Goal: Find specific page/section: Find specific page/section

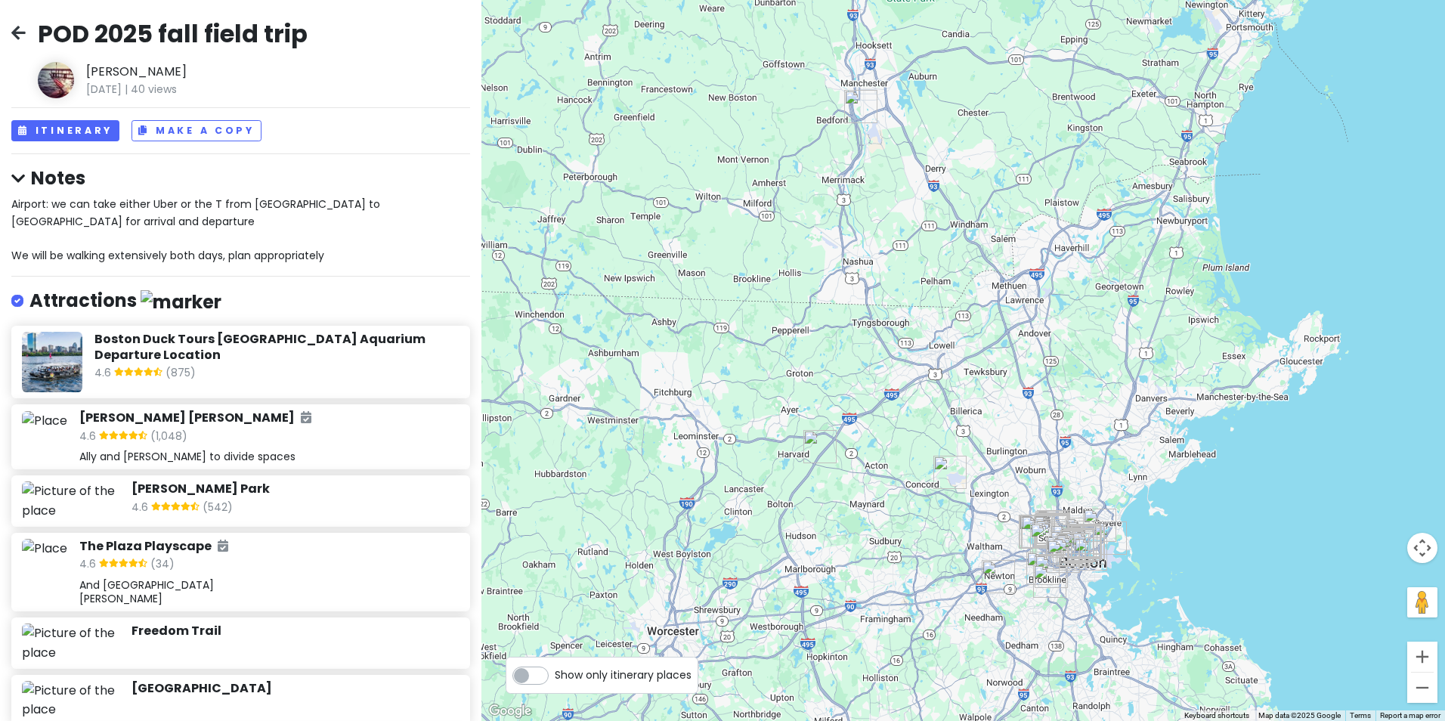
click at [655, 688] on div "Show only itinerary places" at bounding box center [602, 675] width 193 height 37
click at [579, 674] on span "Show only itinerary places" at bounding box center [623, 675] width 137 height 17
click at [565, 673] on input "Show only itinerary places" at bounding box center [560, 668] width 10 height 10
checkbox input "true"
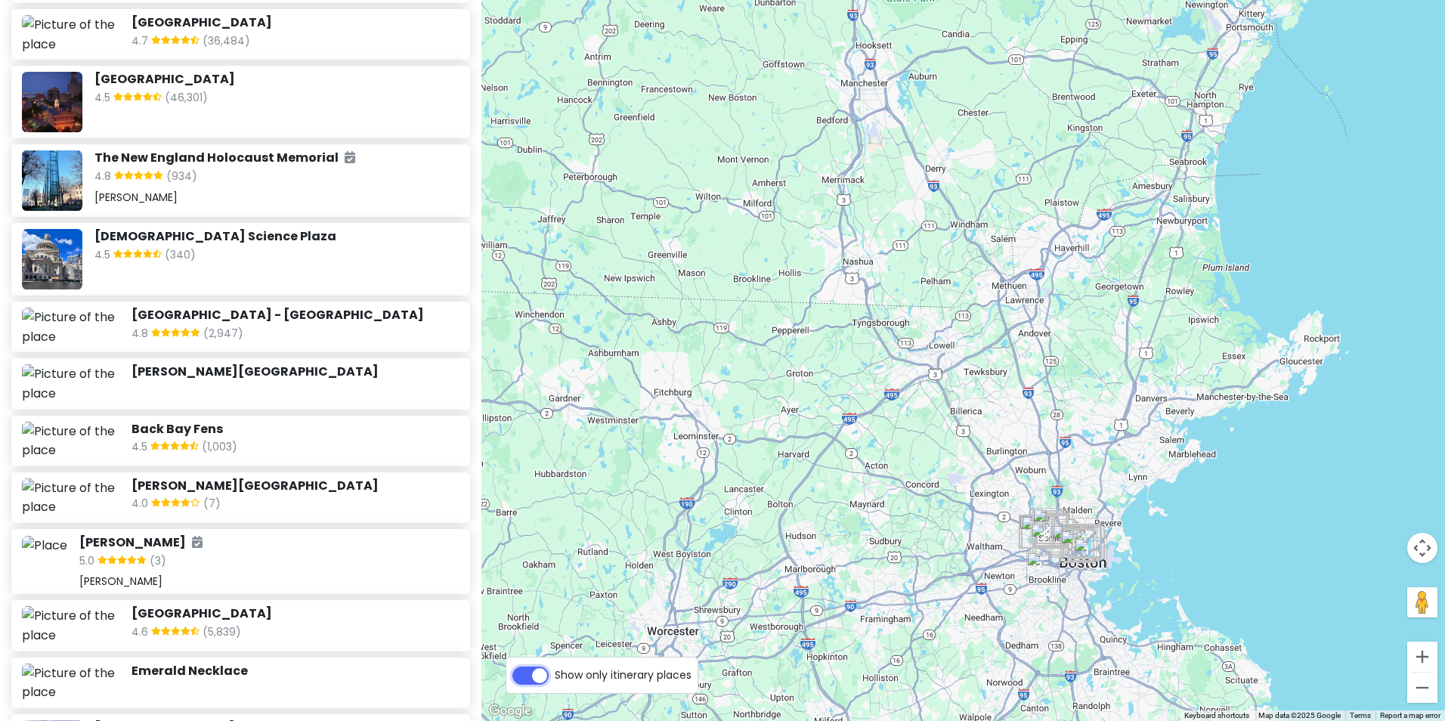
scroll to position [832, 0]
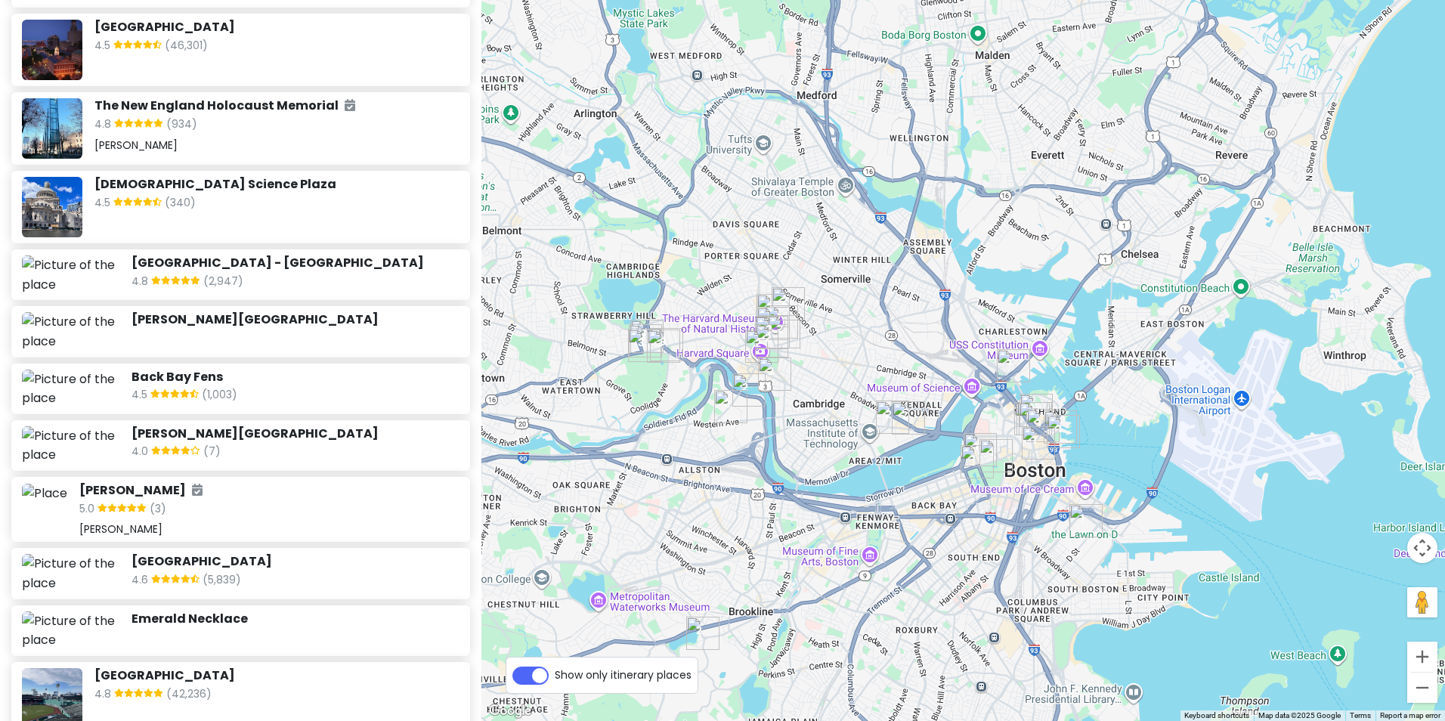
drag, startPoint x: 1099, startPoint y: 612, endPoint x: 738, endPoint y: -28, distance: 734.6
click at [738, 0] on html "POD 2025 fall field trip [PERSON_NAME] [DATE] | 40 views Itinerary Make a Copy …" at bounding box center [722, 360] width 1445 height 721
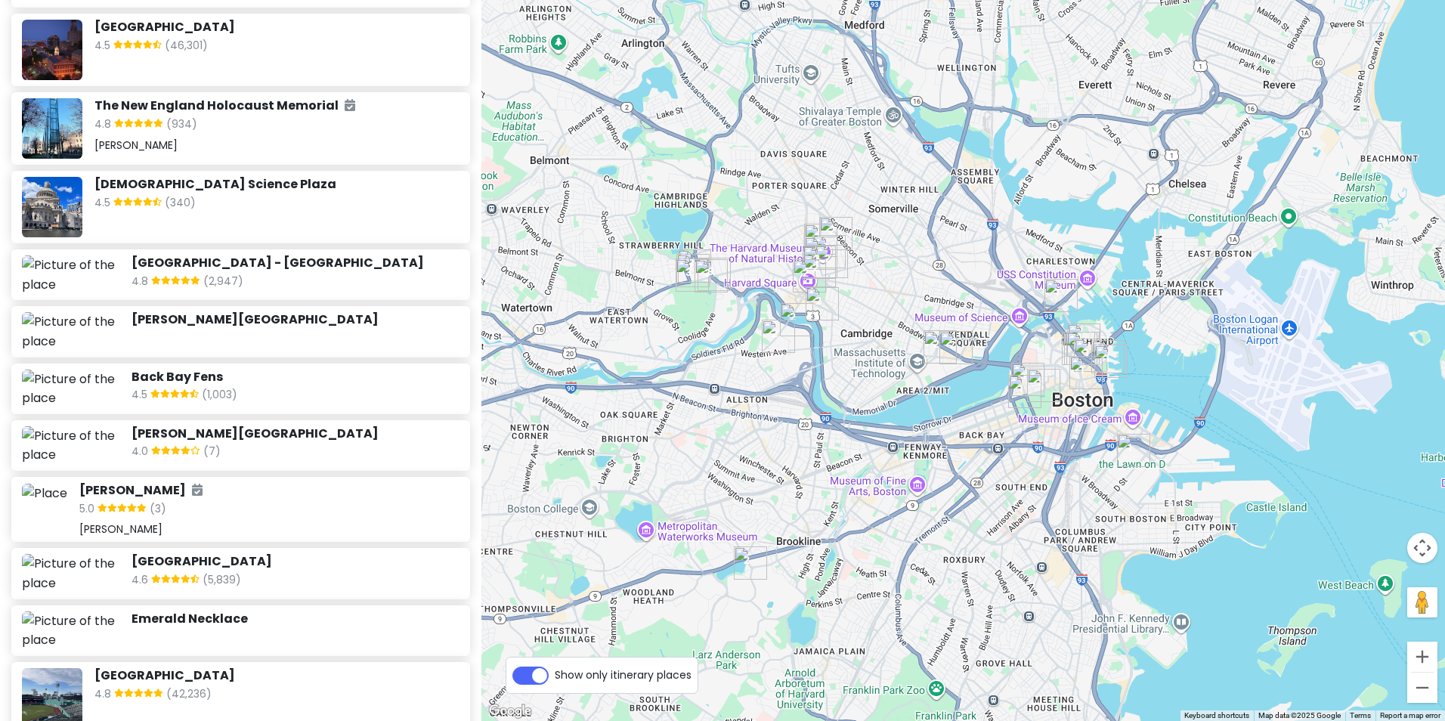
drag, startPoint x: 764, startPoint y: 579, endPoint x: 812, endPoint y: 509, distance: 84.9
click at [812, 509] on div at bounding box center [964, 360] width 964 height 721
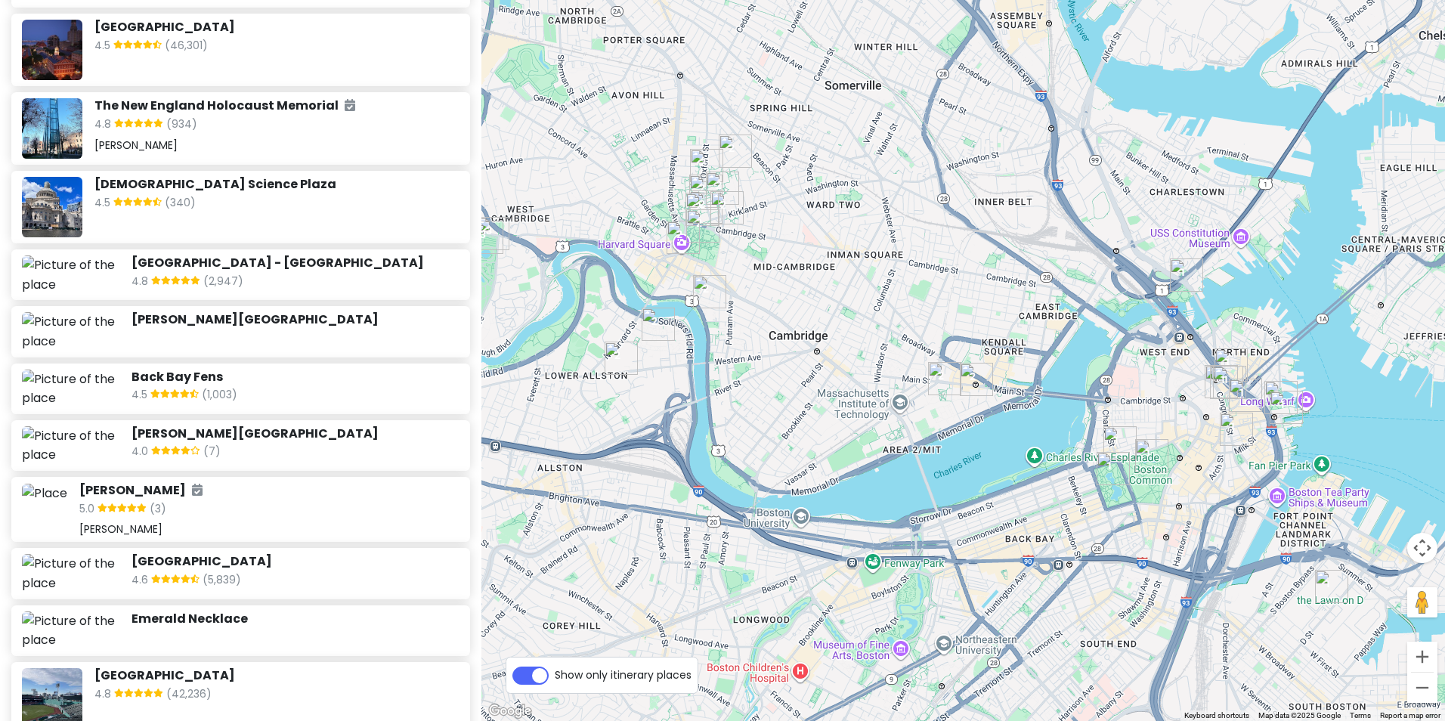
drag, startPoint x: 713, startPoint y: 469, endPoint x: 658, endPoint y: 640, distance: 178.6
click at [660, 643] on div at bounding box center [964, 360] width 964 height 721
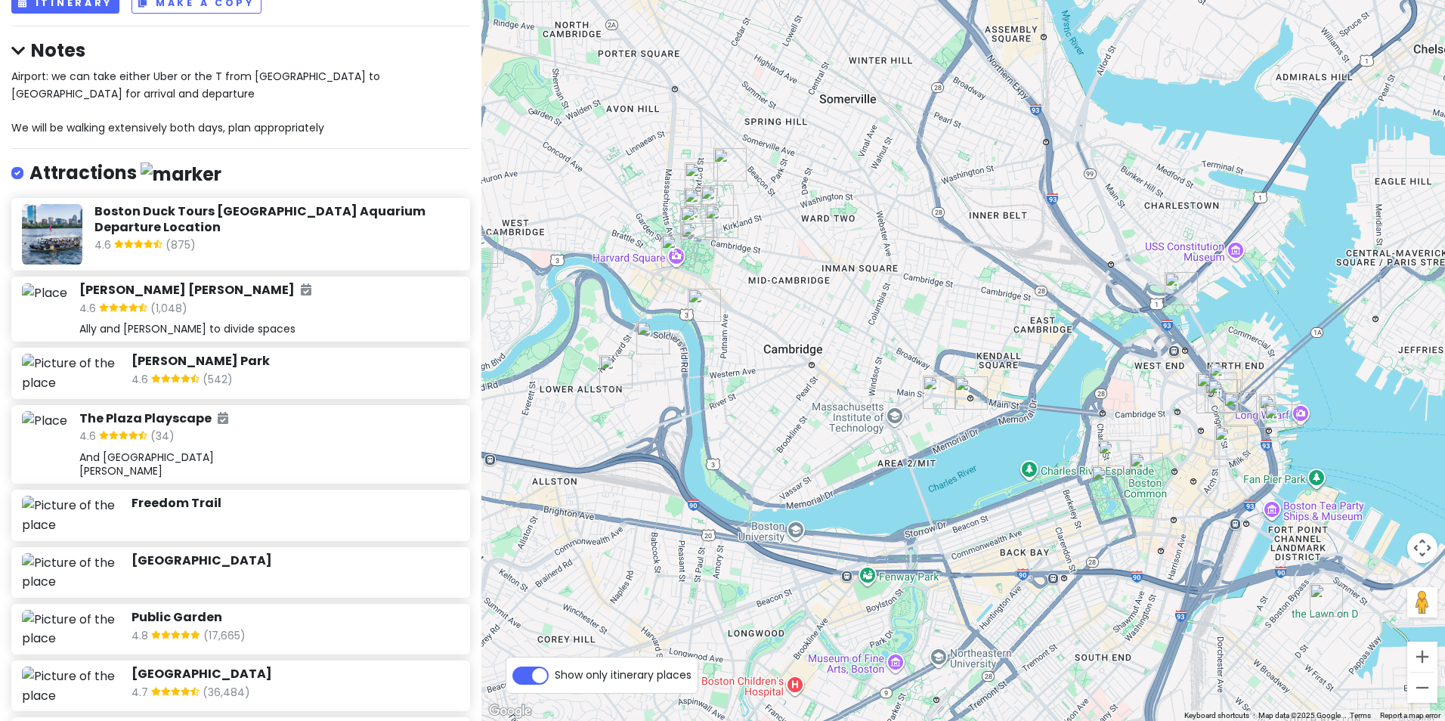
scroll to position [151, 0]
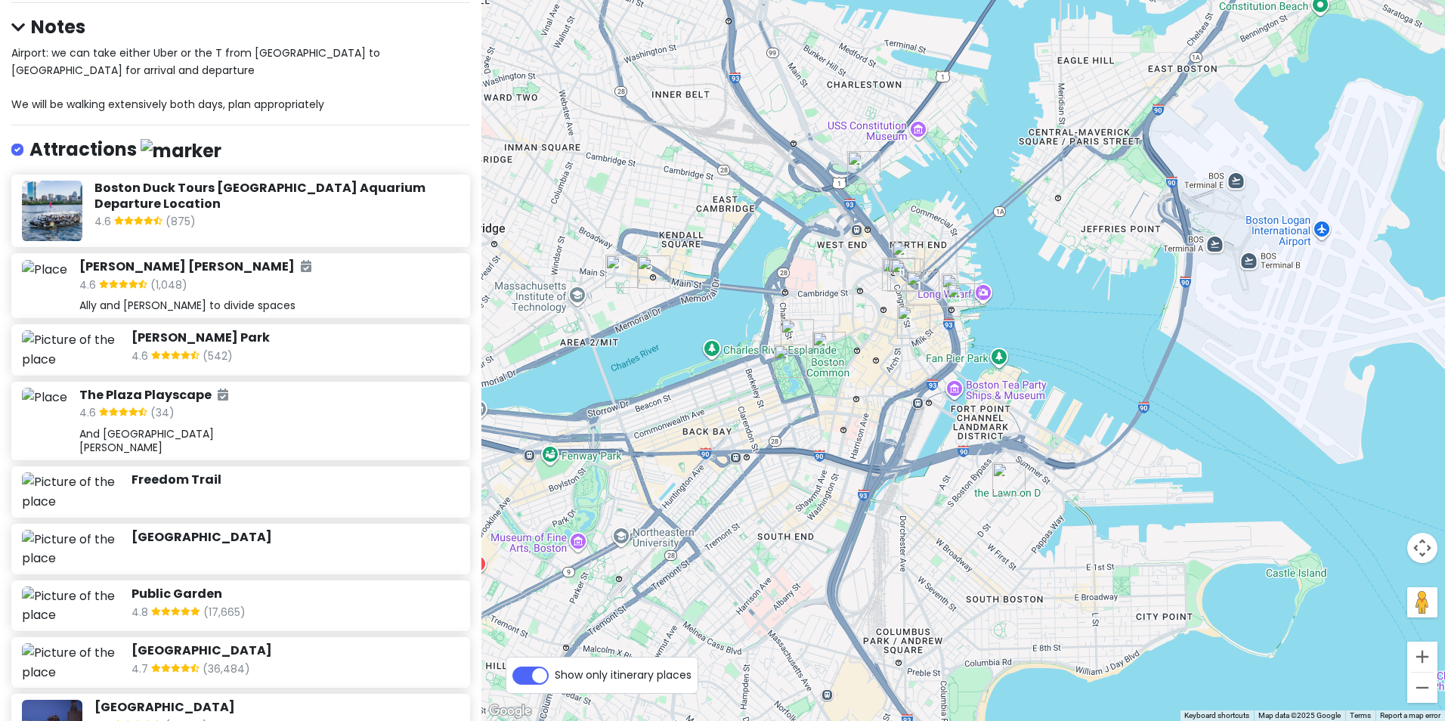
drag, startPoint x: 1212, startPoint y: 509, endPoint x: 897, endPoint y: 388, distance: 337.6
click at [897, 388] on div at bounding box center [964, 360] width 964 height 721
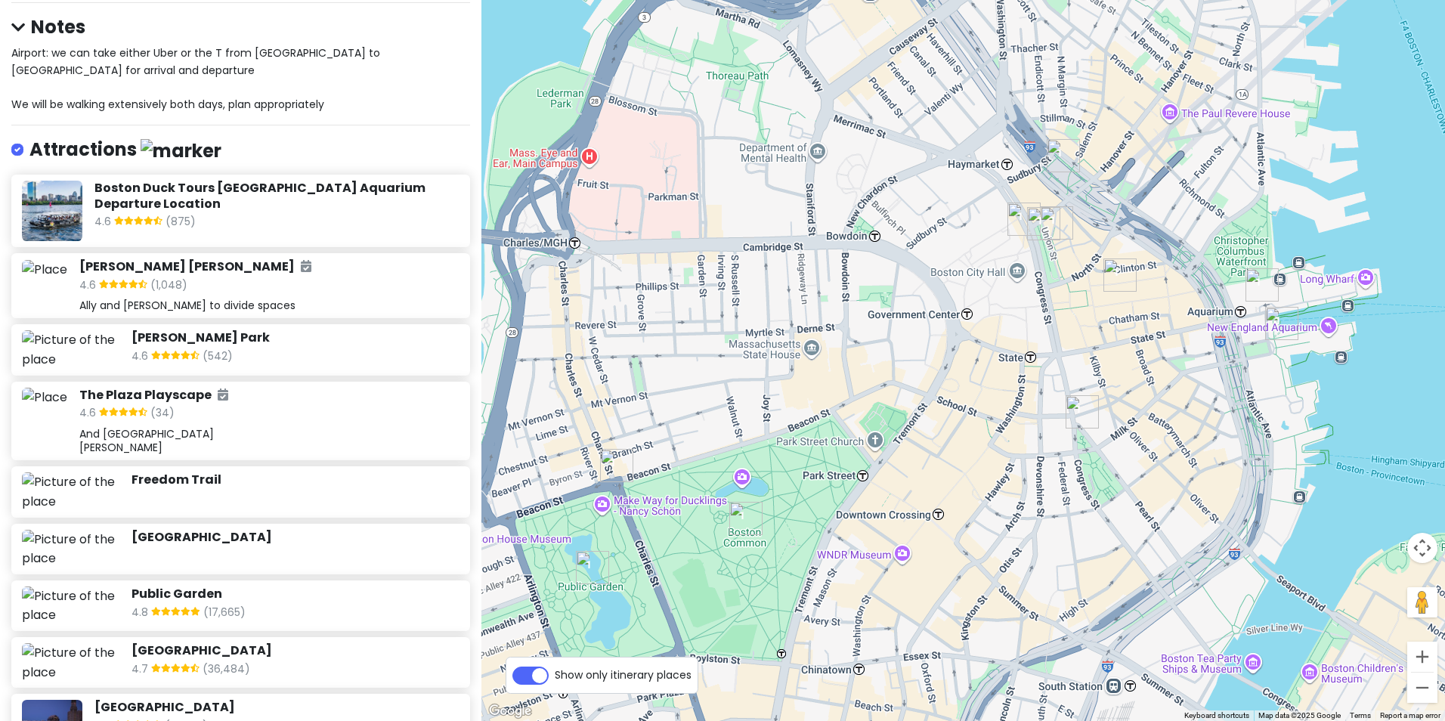
drag, startPoint x: 903, startPoint y: 339, endPoint x: 1027, endPoint y: 562, distance: 255.5
click at [1026, 581] on div at bounding box center [964, 360] width 964 height 721
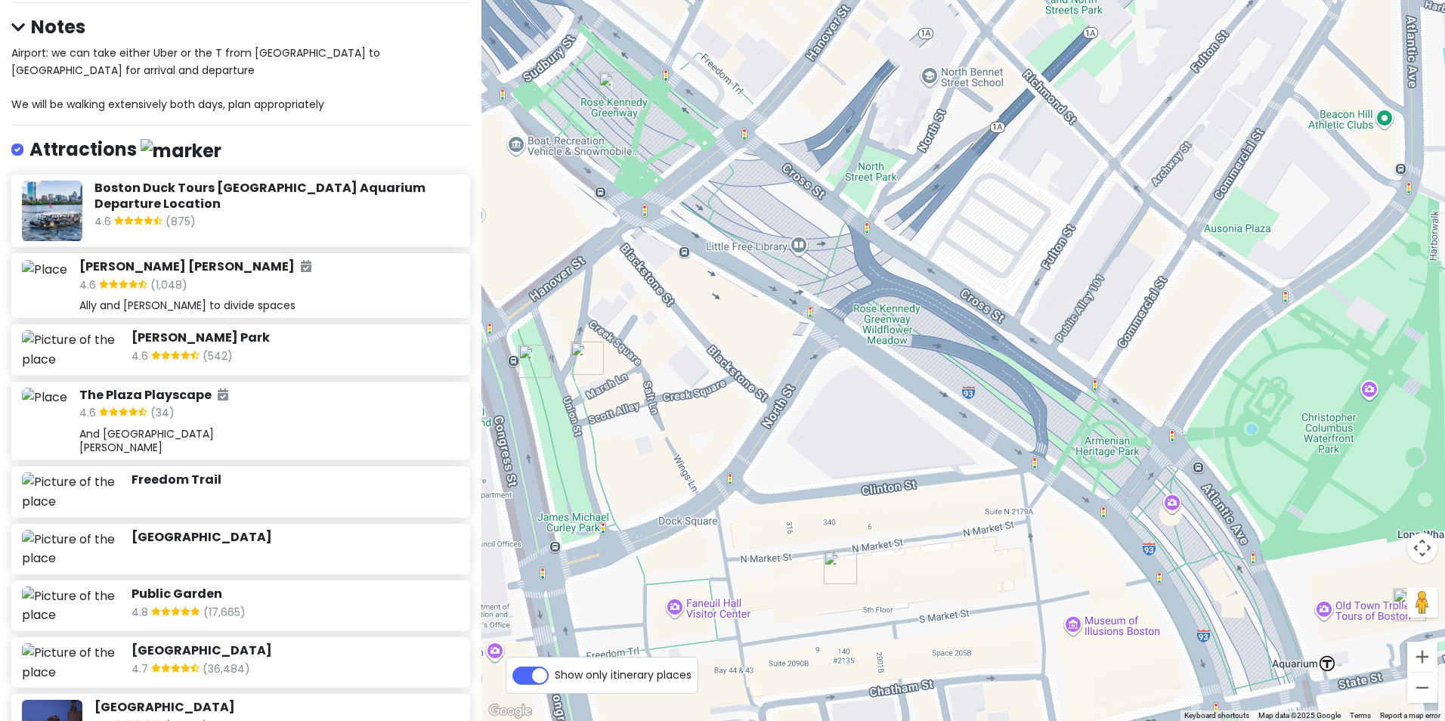
drag, startPoint x: 1110, startPoint y: 339, endPoint x: 809, endPoint y: 417, distance: 311.0
click at [809, 417] on div at bounding box center [964, 360] width 964 height 721
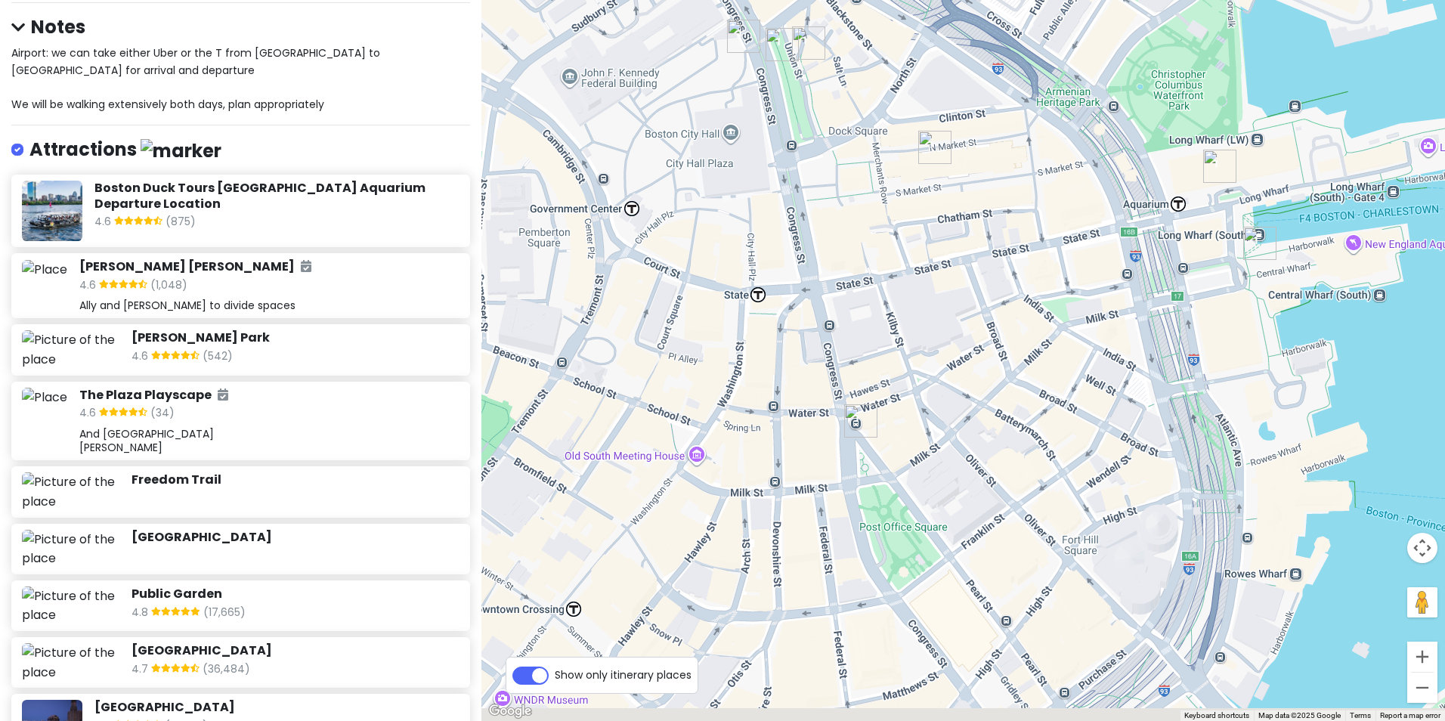
drag, startPoint x: 907, startPoint y: 592, endPoint x: 1203, endPoint y: 232, distance: 466.2
click at [1203, 231] on div at bounding box center [964, 360] width 964 height 721
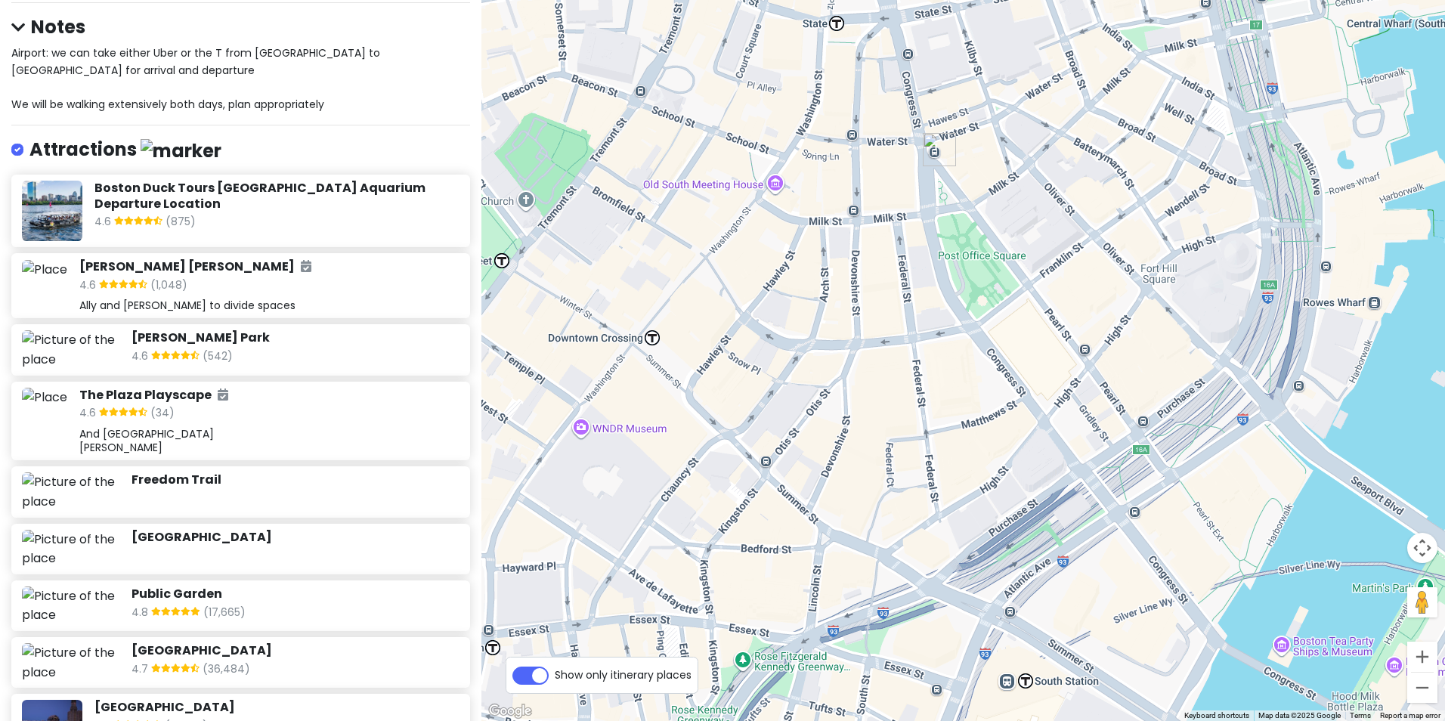
drag, startPoint x: 1228, startPoint y: 402, endPoint x: 1033, endPoint y: 246, distance: 250.6
click at [1024, 249] on div at bounding box center [964, 360] width 964 height 721
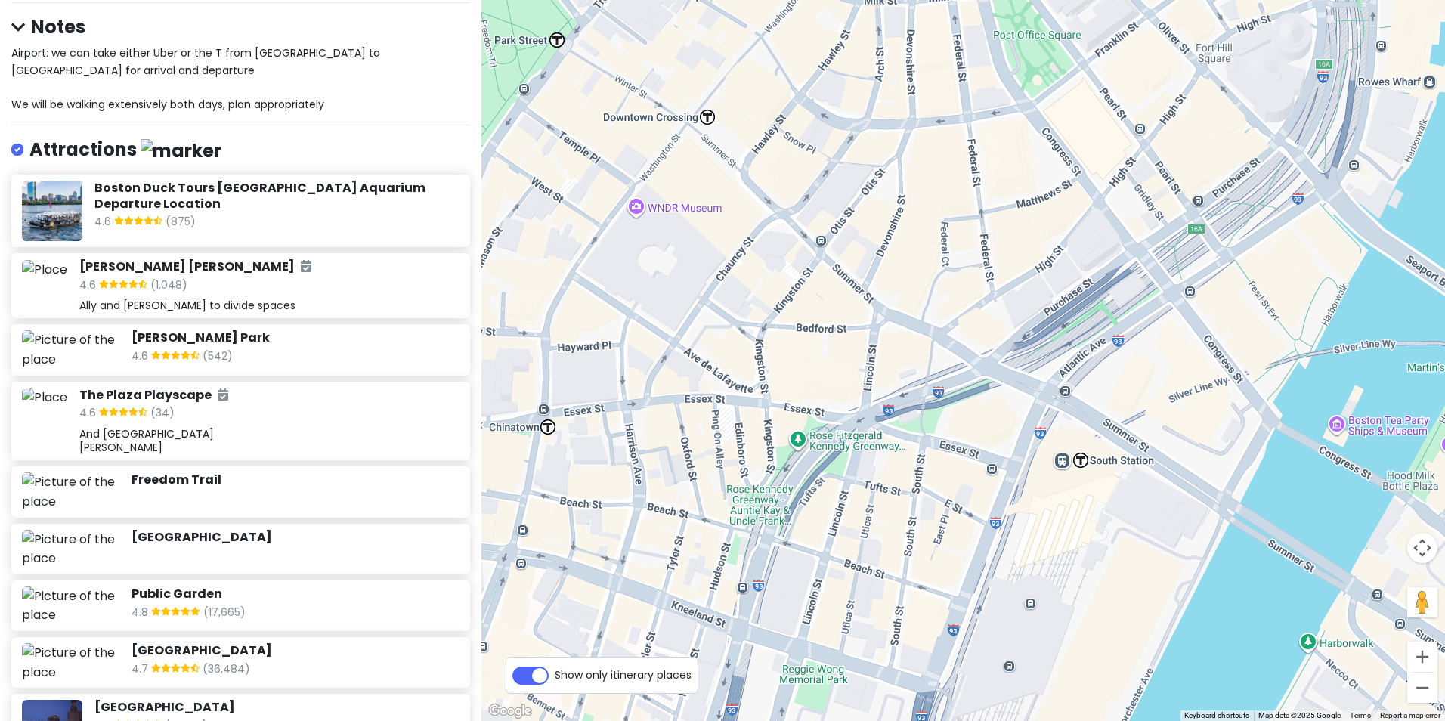
drag, startPoint x: 1019, startPoint y: 340, endPoint x: 1081, endPoint y: 159, distance: 191.7
click at [1086, 146] on div at bounding box center [964, 360] width 964 height 721
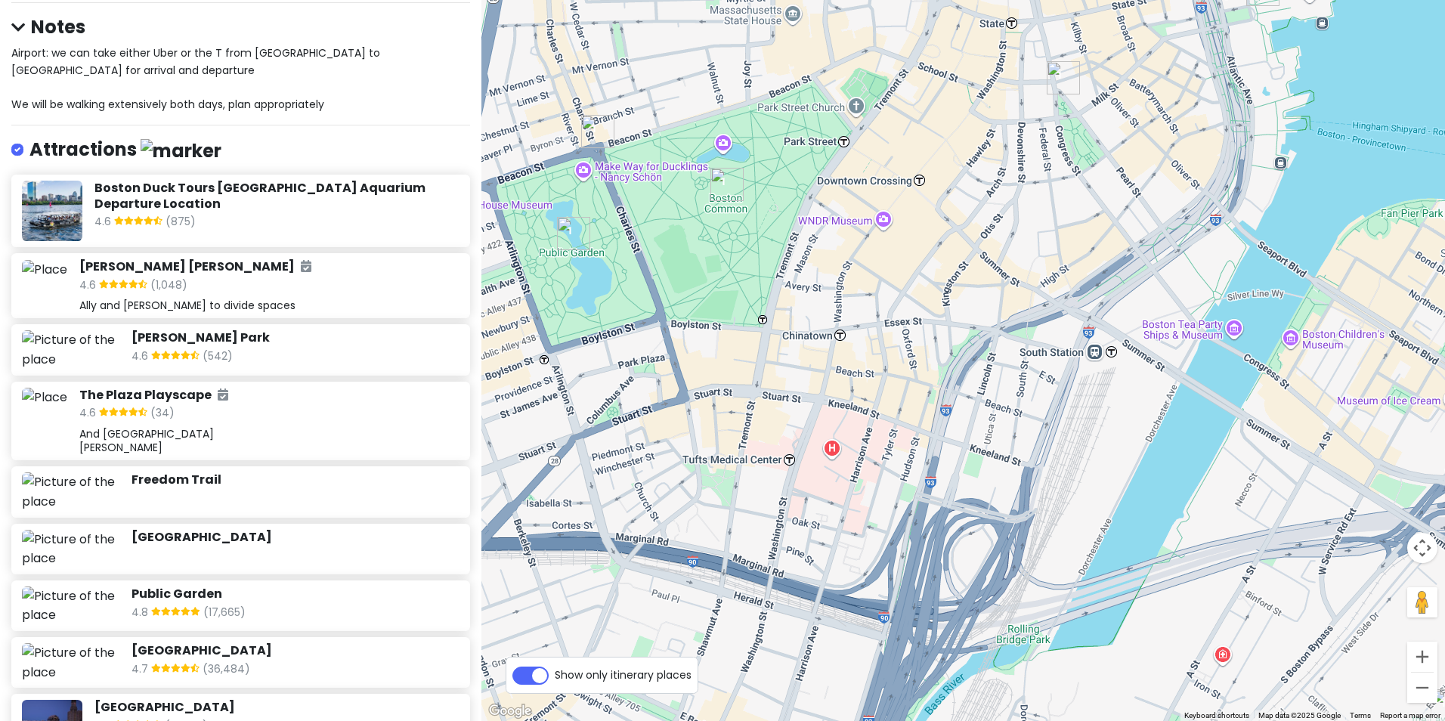
click at [884, 220] on div at bounding box center [964, 360] width 964 height 721
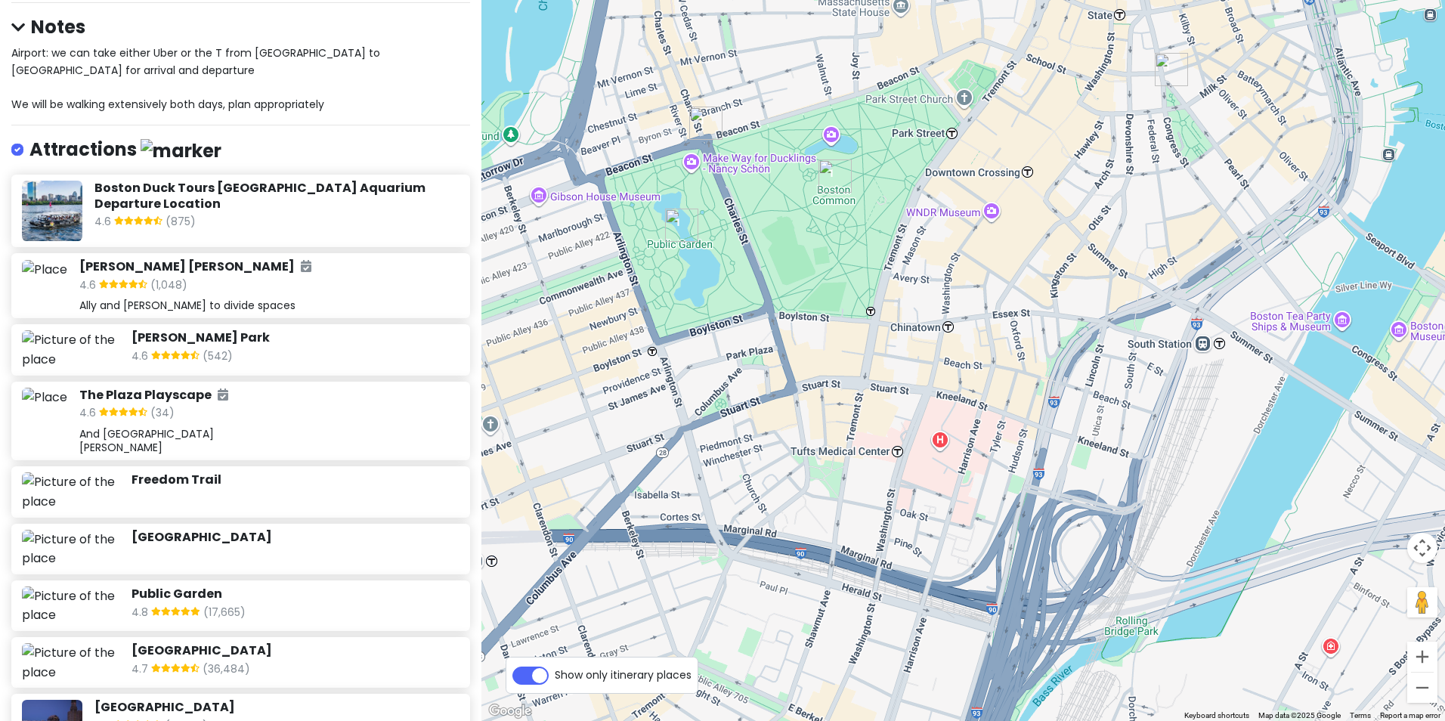
drag, startPoint x: 683, startPoint y: 254, endPoint x: 793, endPoint y: 244, distance: 110.8
click at [793, 245] on div at bounding box center [964, 360] width 964 height 721
